Goal: Ask a question

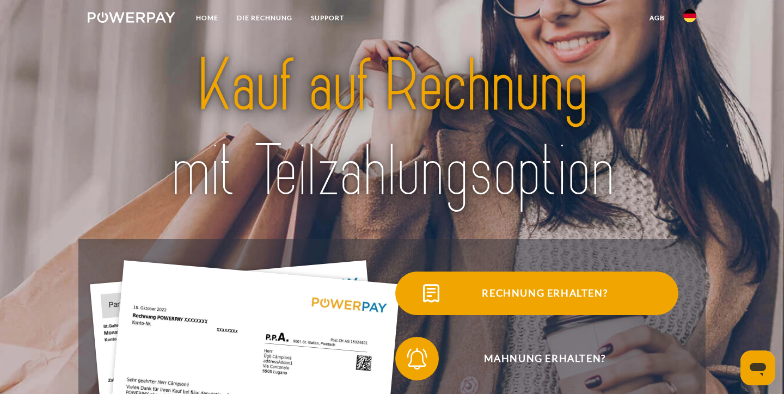
click at [564, 297] on span "Rechnung erhalten?" at bounding box center [544, 294] width 267 height 44
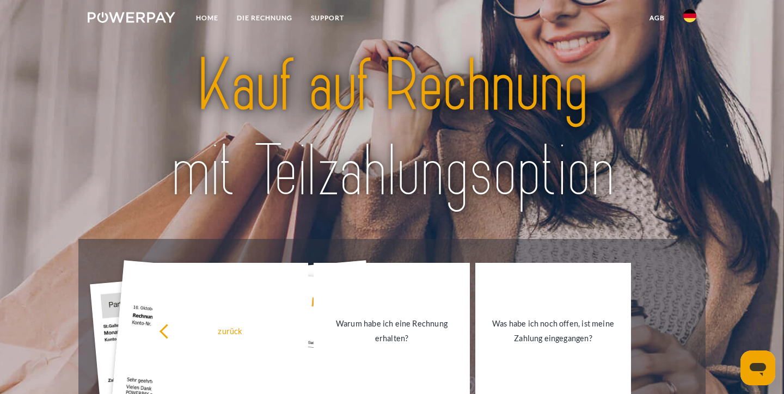
click at [690, 16] on img at bounding box center [689, 15] width 13 height 13
click at [688, 106] on img at bounding box center [689, 107] width 13 height 13
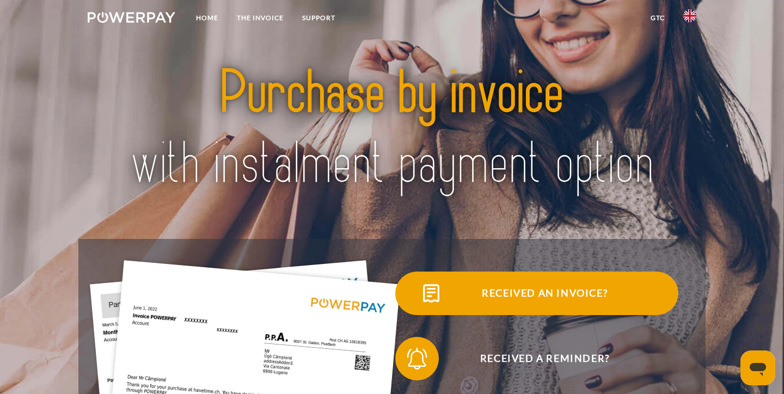
click at [539, 295] on span "Received an invoice?" at bounding box center [544, 294] width 267 height 44
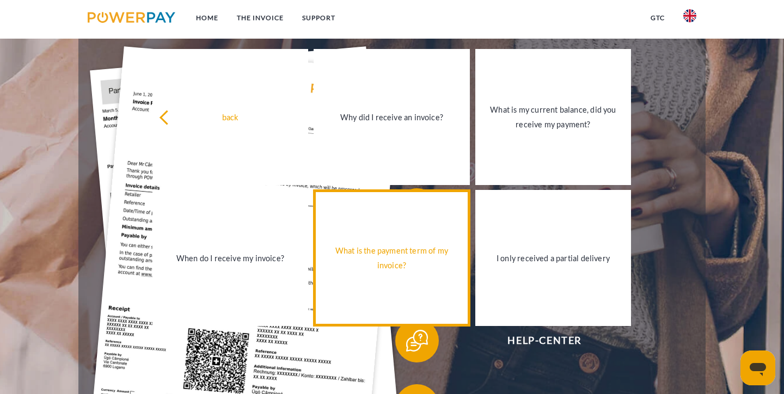
scroll to position [236, 0]
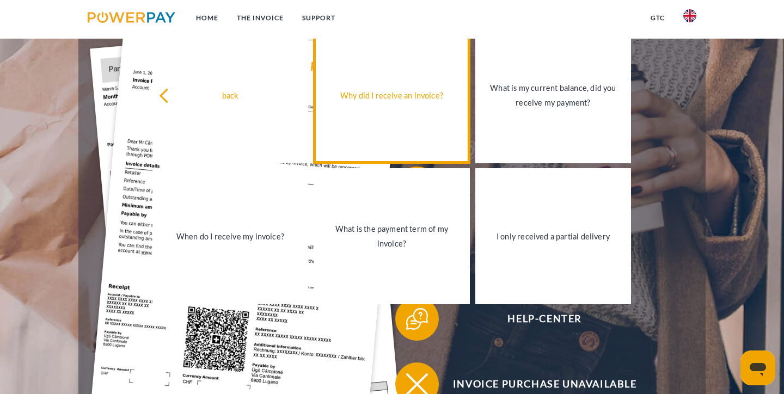
click at [402, 96] on div "Why did I receive an invoice?" at bounding box center [391, 95] width 143 height 15
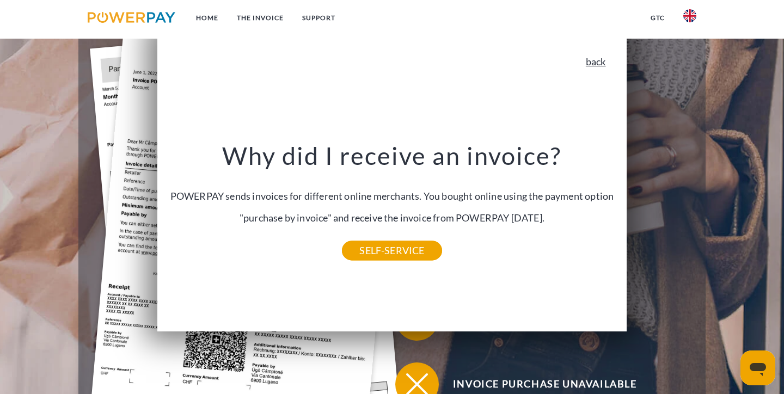
click at [589, 62] on link "back" at bounding box center [596, 62] width 20 height 10
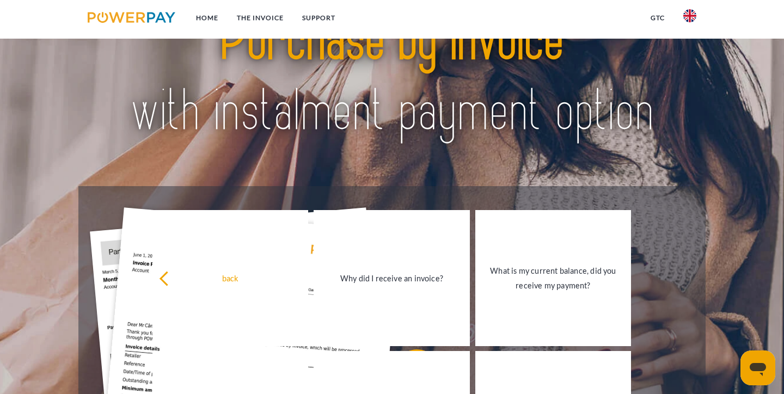
scroll to position [54, 0]
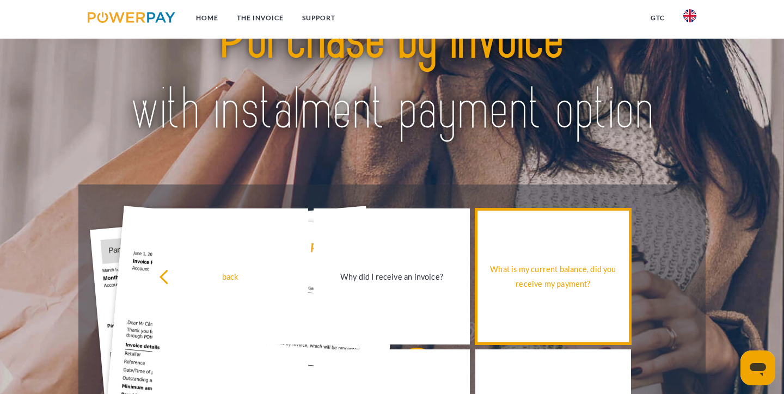
click at [593, 268] on div "What is my current balance, did you receive my payment?" at bounding box center [553, 276] width 143 height 29
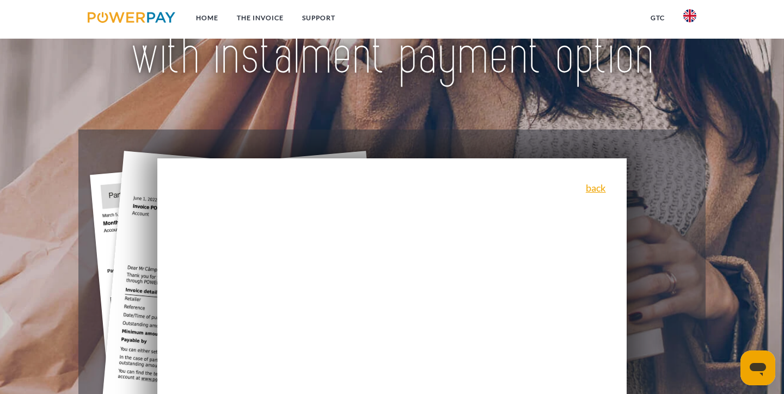
scroll to position [103, 0]
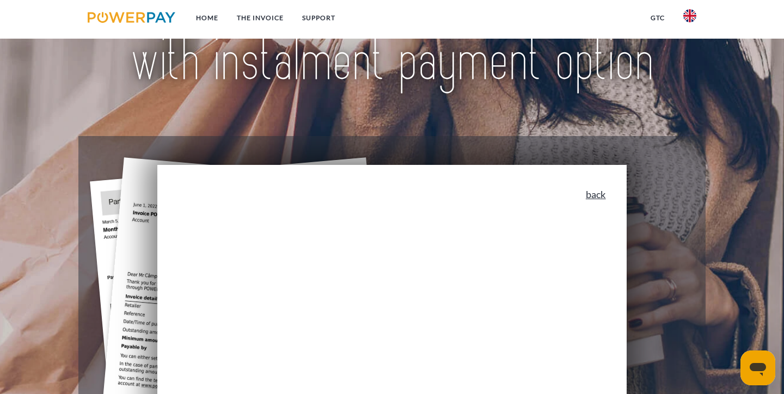
click at [602, 193] on link "back" at bounding box center [596, 194] width 20 height 10
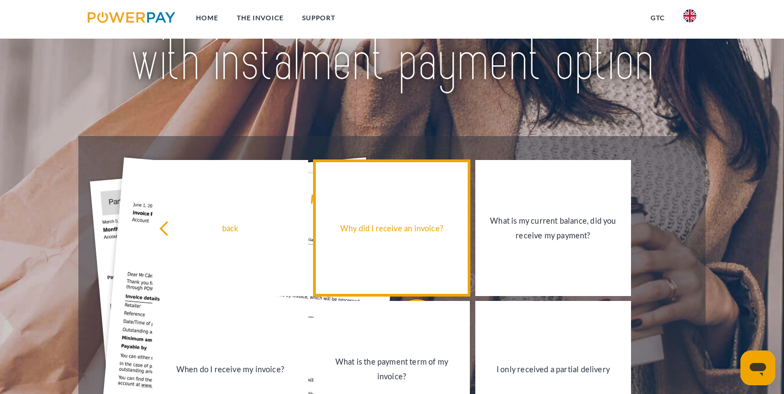
click at [419, 234] on div "Why did I receive an invoice?" at bounding box center [391, 228] width 143 height 15
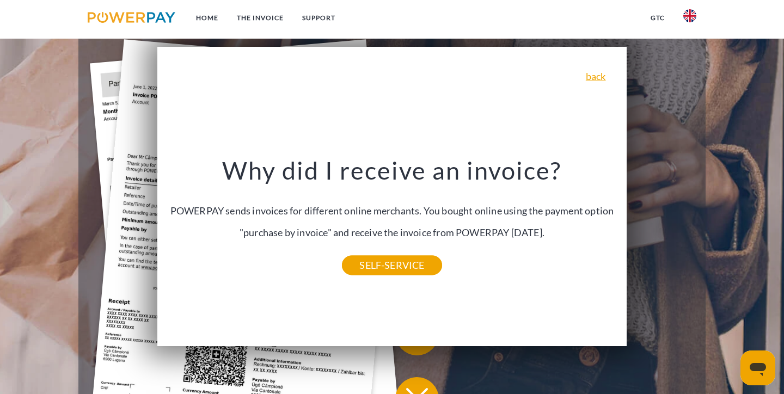
scroll to position [291, 0]
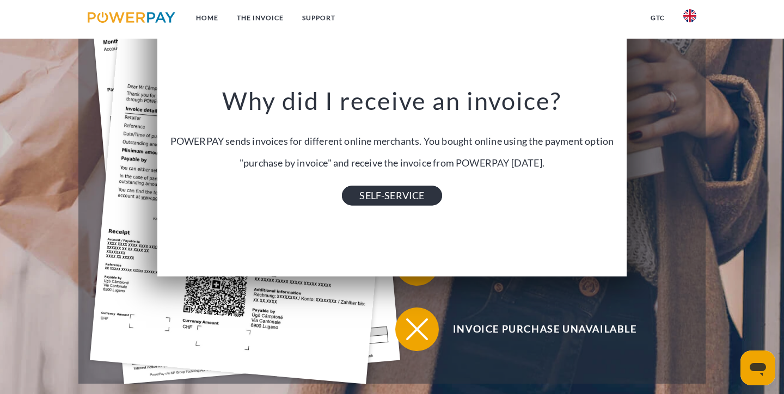
click at [410, 192] on link "SELF-SERVICE" at bounding box center [392, 196] width 100 height 20
